Goal: Information Seeking & Learning: Learn about a topic

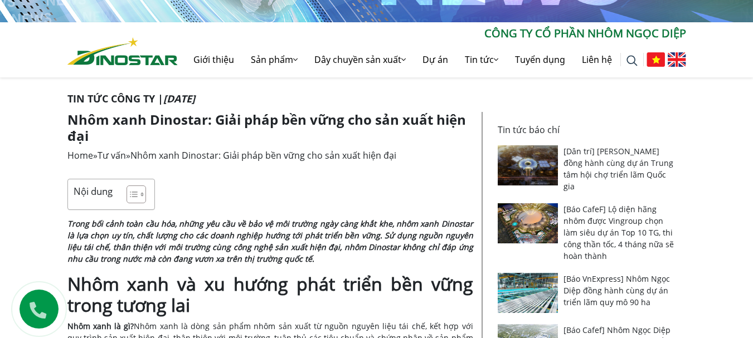
scroll to position [198, 0]
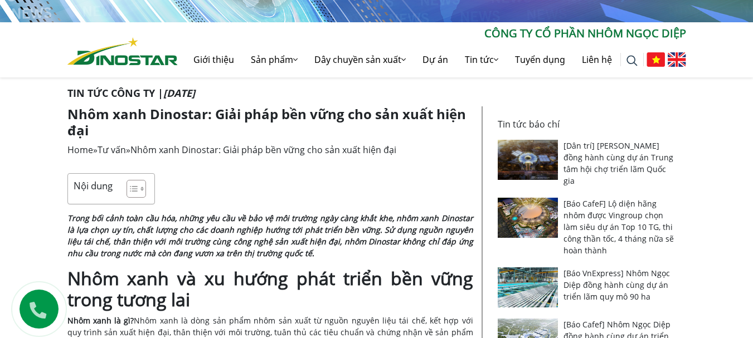
drag, startPoint x: 761, startPoint y: 247, endPoint x: 761, endPoint y: 45, distance: 202.3
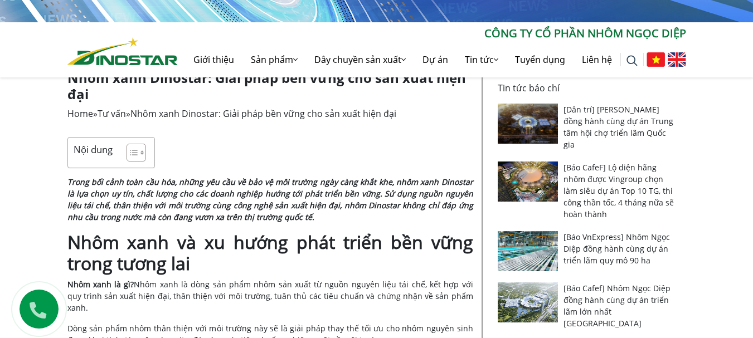
scroll to position [254, 0]
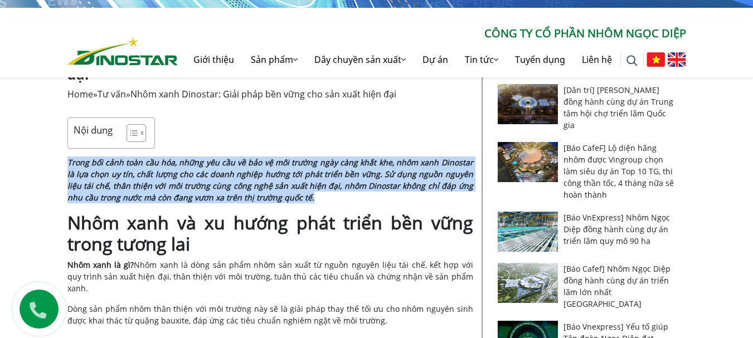
drag, startPoint x: 62, startPoint y: 162, endPoint x: 286, endPoint y: 197, distance: 226.3
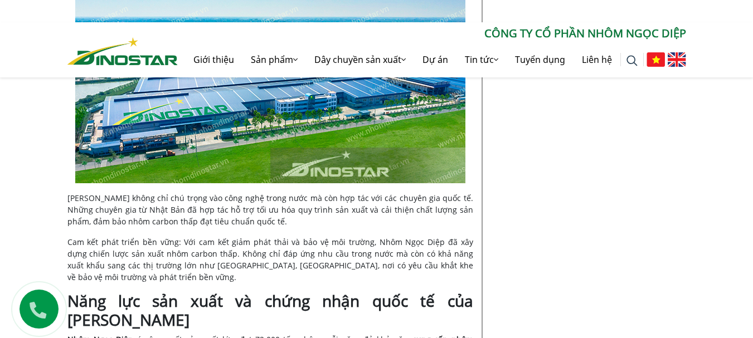
scroll to position [1282, 0]
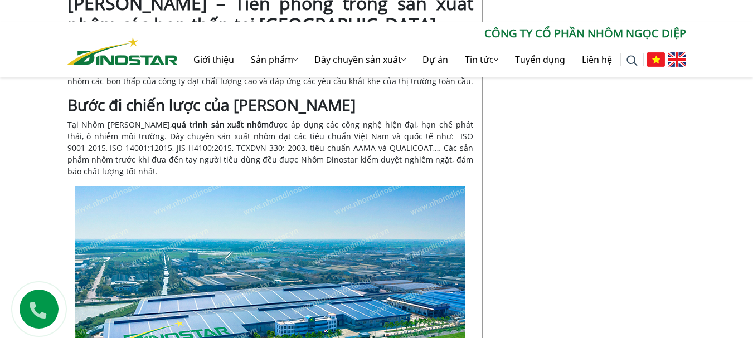
drag, startPoint x: 62, startPoint y: 121, endPoint x: 148, endPoint y: 176, distance: 101.6
click at [148, 176] on div "Nhôm carbon thấp: Xu hướng toàn cầu và bước đi chiến lược của [PERSON_NAME] Hom…" at bounding box center [271, 5] width 424 height 1965
copy span "Tại Nhôm Ngọc Diệp, quá trình sản xuất nhôm được áp dụng các công nghệ hiện đại…"
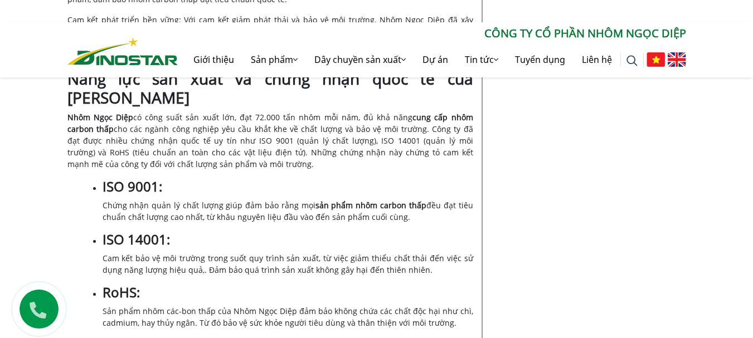
scroll to position [1728, 0]
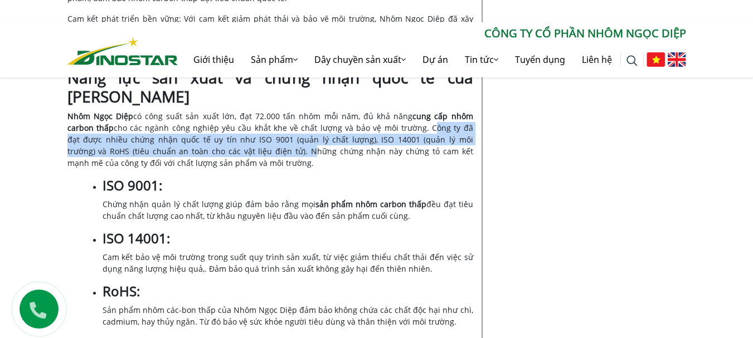
drag, startPoint x: 396, startPoint y: 129, endPoint x: 236, endPoint y: 157, distance: 162.3
click at [236, 157] on span "cho các ngành công nghiệp yêu cầu khắt khe về chất lượng và bảo vệ môi trường. …" at bounding box center [270, 146] width 406 height 46
copy span "Công ty đã đạt được nhiều chứng nhận quốc tế uy tín như ISO 9001 (quản lý chất …"
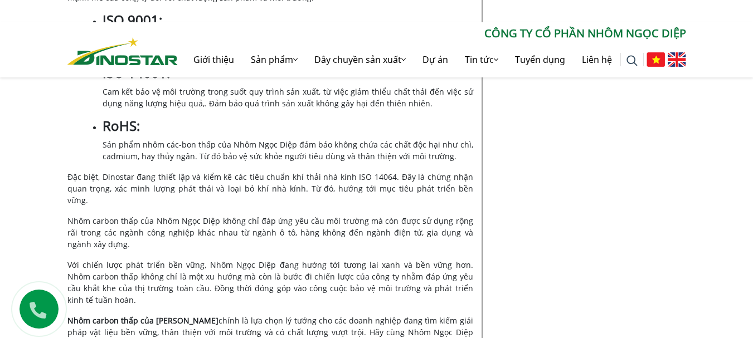
scroll to position [1951, 0]
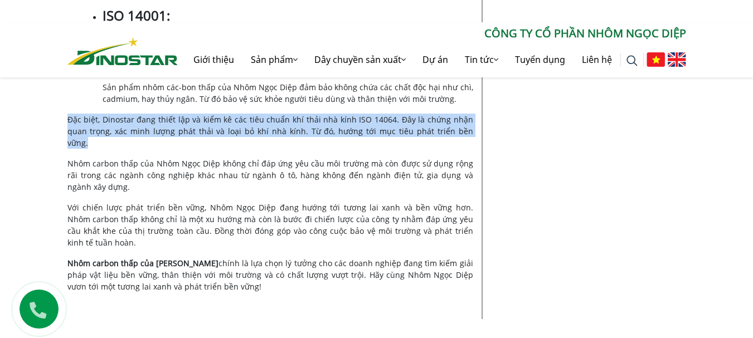
drag, startPoint x: 64, startPoint y: 120, endPoint x: 465, endPoint y: 125, distance: 401.4
copy p "Đặc biệt, Dinostar đang thiết lập và kiểm kê các tiêu chuẩn khí thải nhà kính I…"
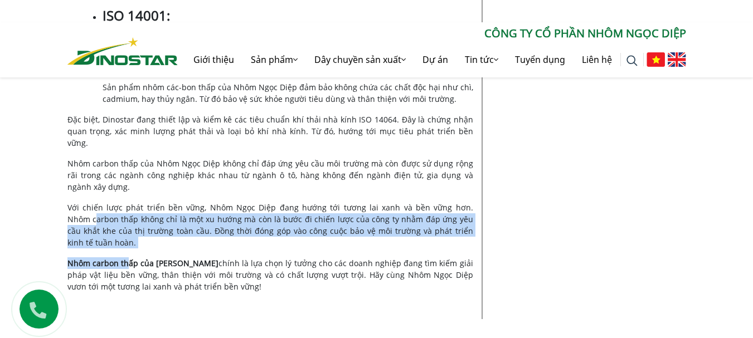
drag, startPoint x: 72, startPoint y: 203, endPoint x: 129, endPoint y: 240, distance: 67.7
click at [116, 233] on p "Với chiến lược phát triển bền vững, Nhôm Ngọc Diệp đang hướng tới tương lai xan…" at bounding box center [270, 225] width 406 height 47
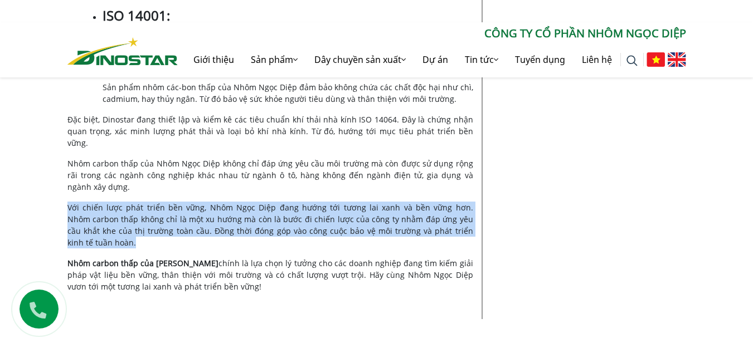
drag, startPoint x: 99, startPoint y: 229, endPoint x: 65, endPoint y: 196, distance: 47.7
copy span "Với chiến lược phát triển bền vững, Nhôm Ngọc Diệp đang hướng tới tương lai xan…"
